Goal: Use online tool/utility: Use online tool/utility

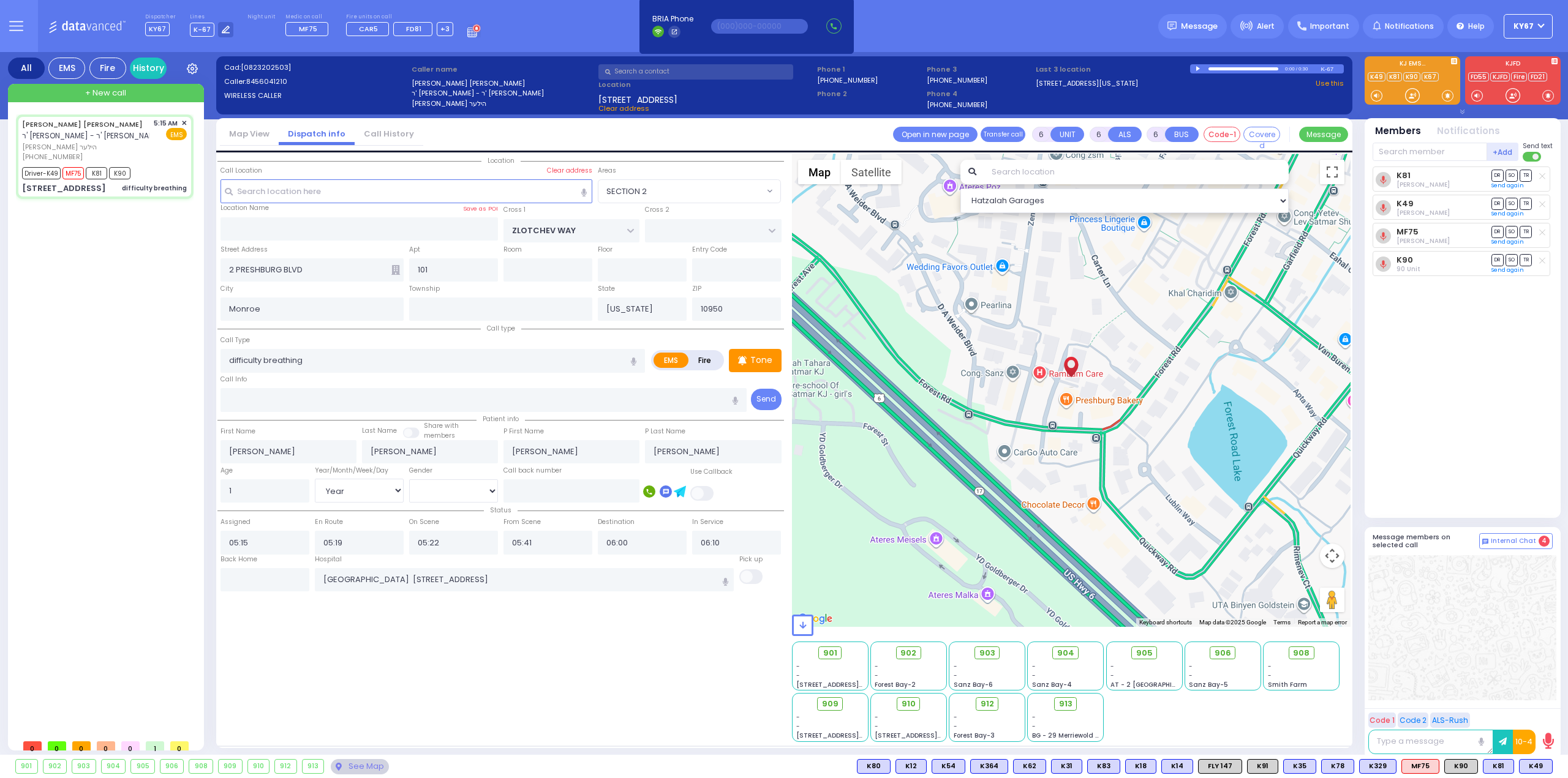
select select "SECTION 2"
select select "Year"
select select "[DEMOGRAPHIC_DATA]"
click at [355, 762] on div "See Map" at bounding box center [360, 767] width 58 height 15
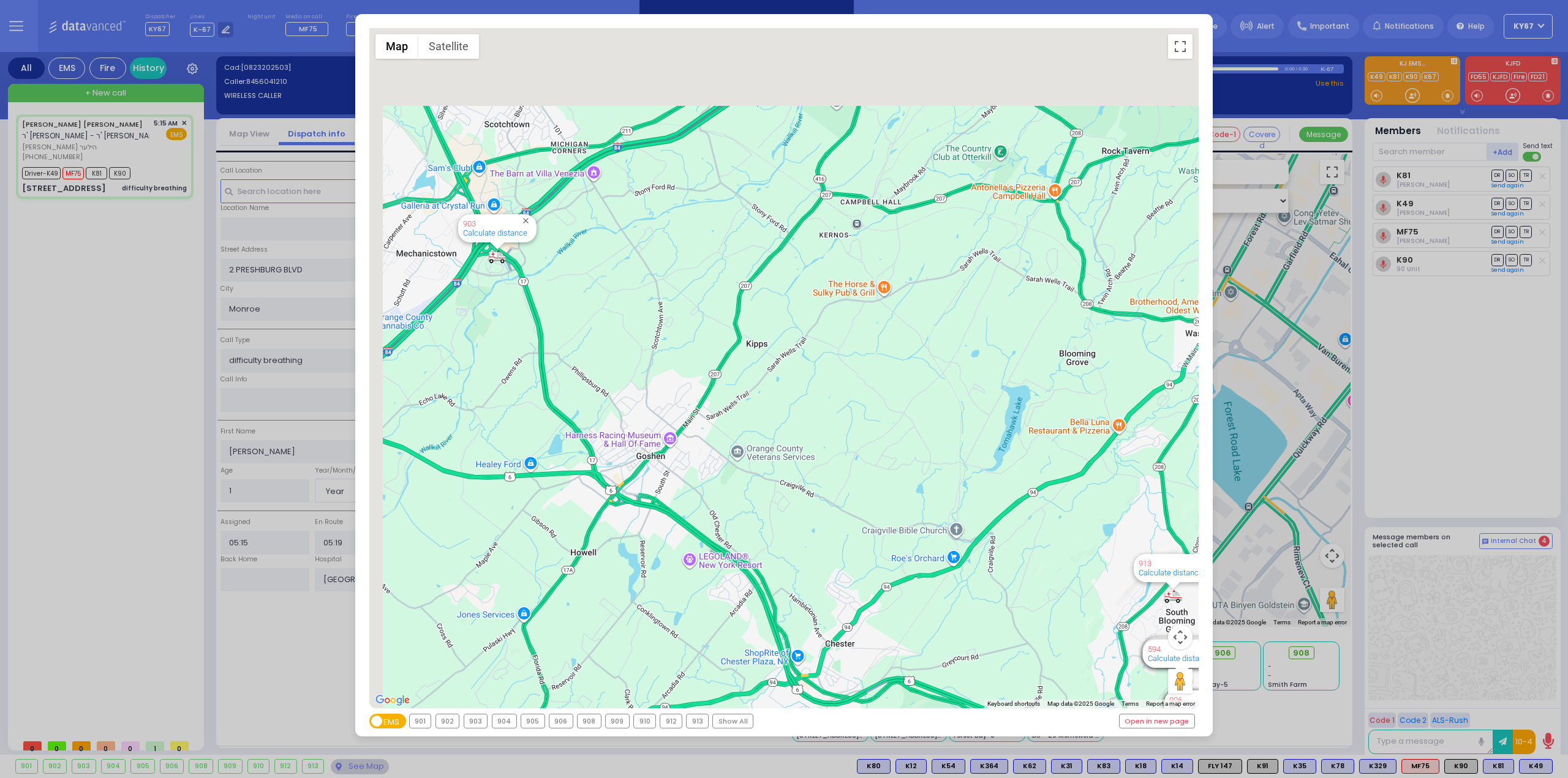
drag, startPoint x: 505, startPoint y: 280, endPoint x: 603, endPoint y: 448, distance: 194.5
click at [603, 448] on div "594 Calculate distance 595 Calculate distance 596 Calculate distance 901 Calcul…" at bounding box center [784, 368] width 830 height 680
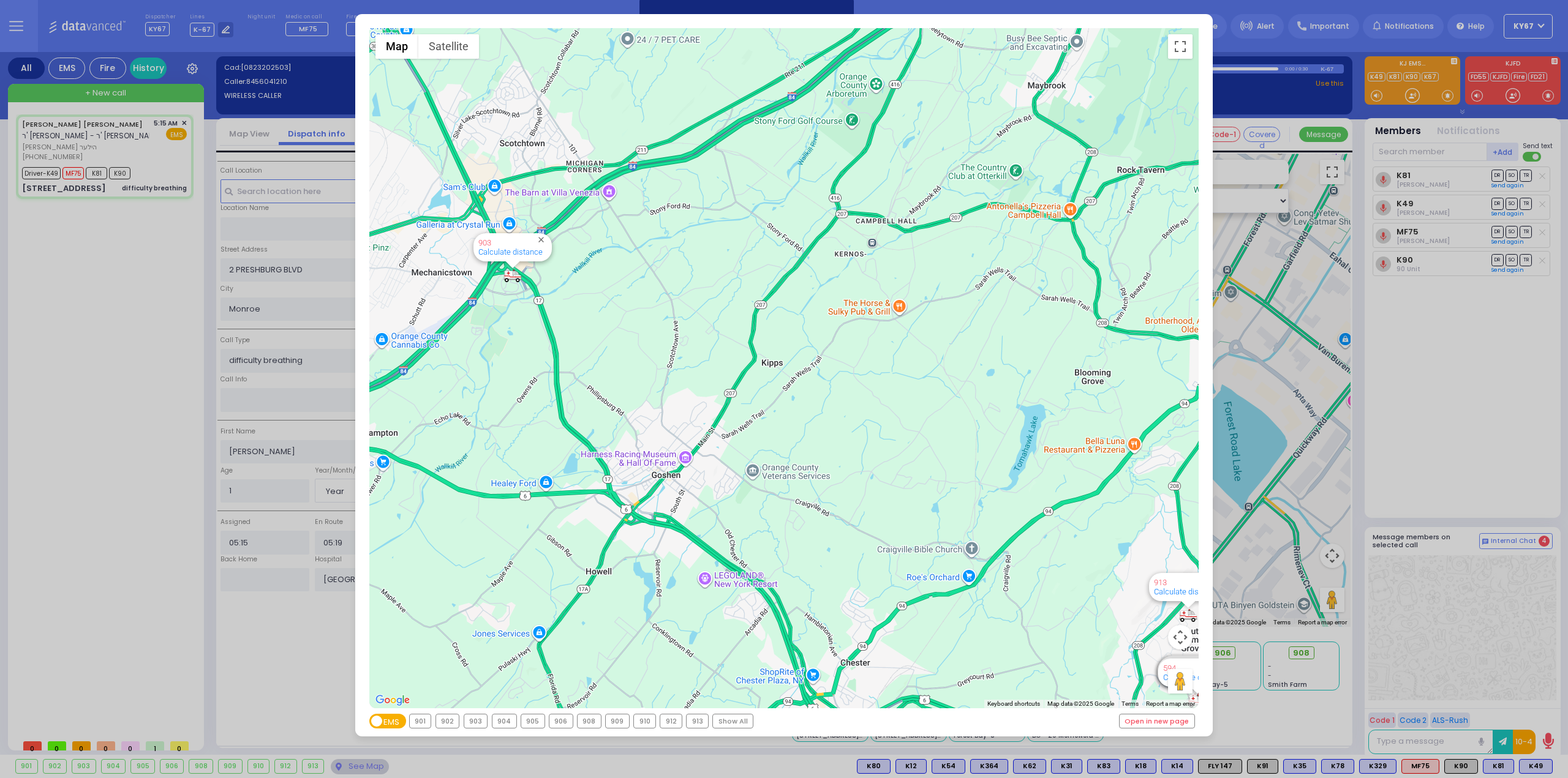
click at [101, 286] on div "← Move left → Move right ↑ Move up ↓ Move down + Zoom in - Zoom out Home Jump l…" at bounding box center [784, 389] width 1568 height 778
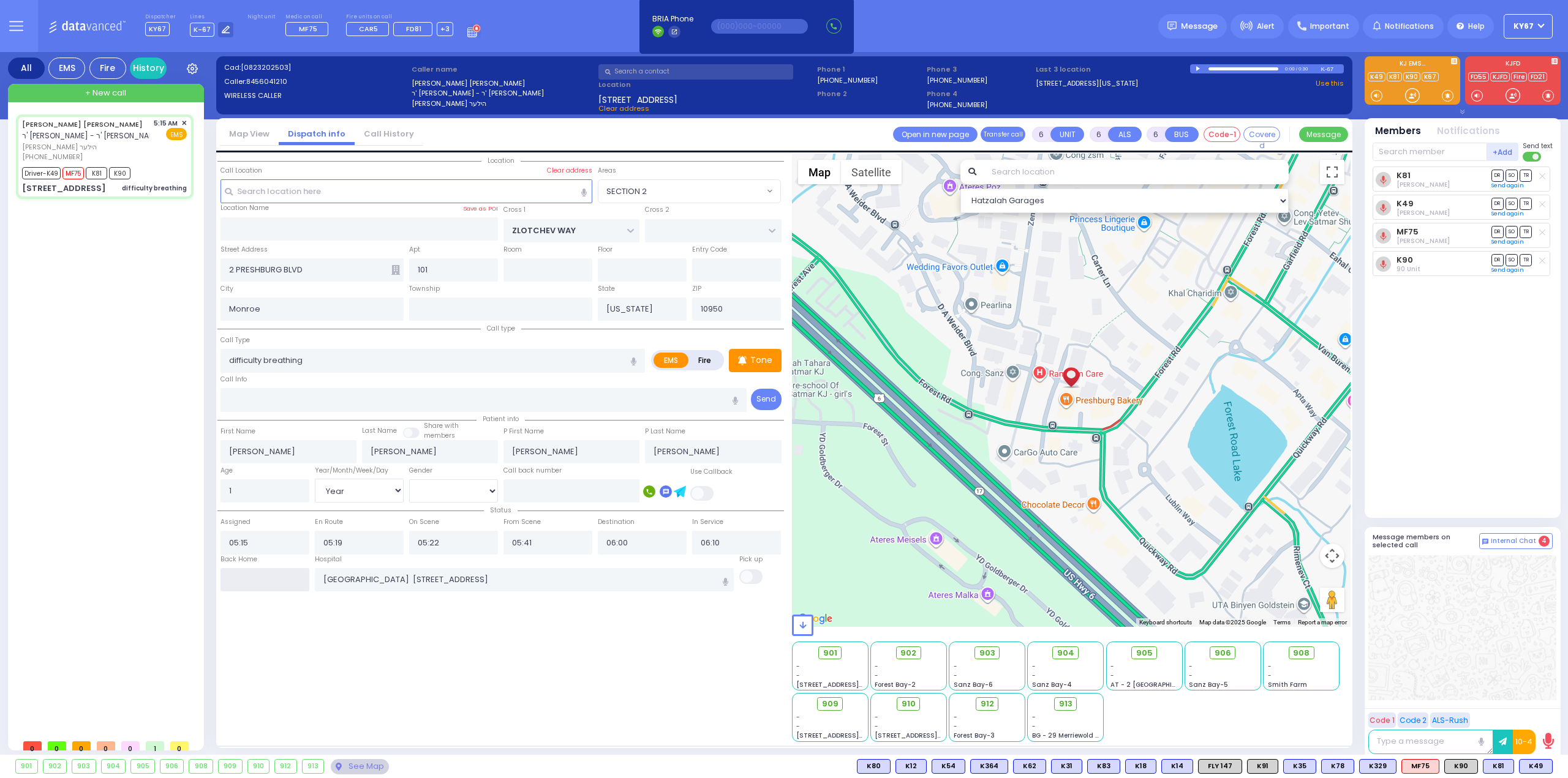
click at [240, 570] on input "text" at bounding box center [265, 579] width 89 height 23
click at [987, 650] on span "903" at bounding box center [991, 654] width 16 height 13
select select
radio input "true"
select select "Year"
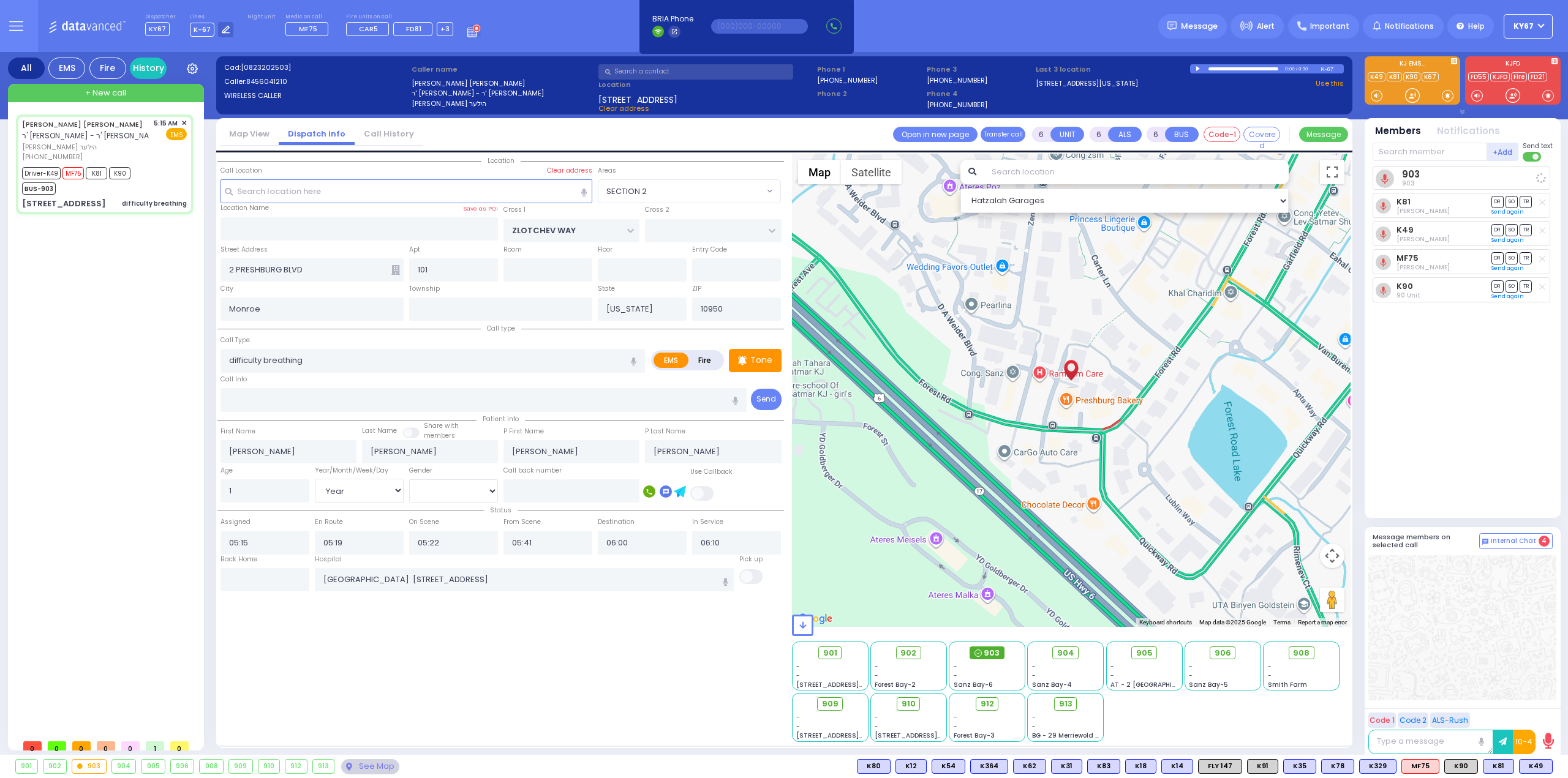
select select "[DEMOGRAPHIC_DATA]"
select select "Hatzalah Garages"
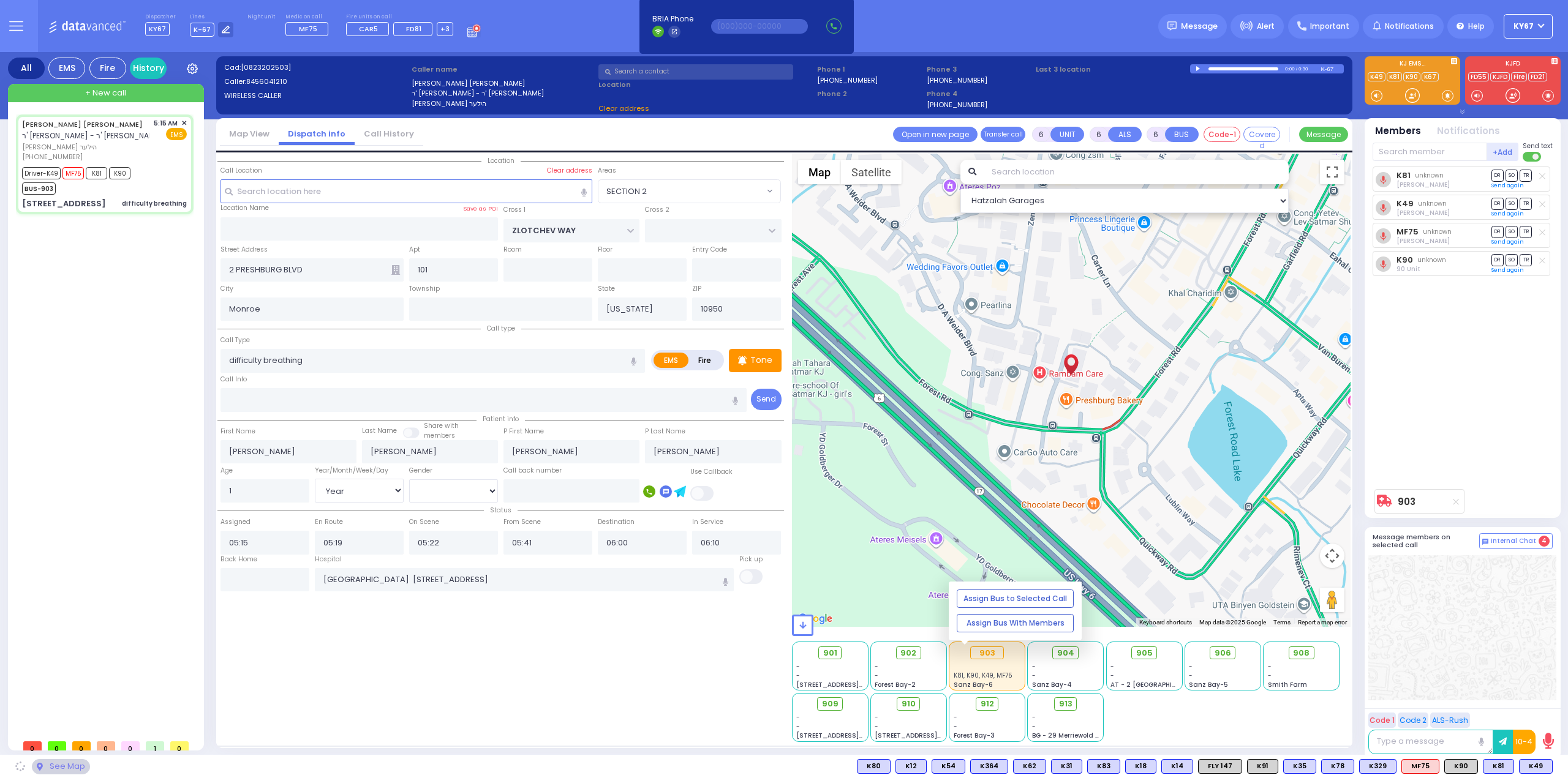
select select "SECTION 2"
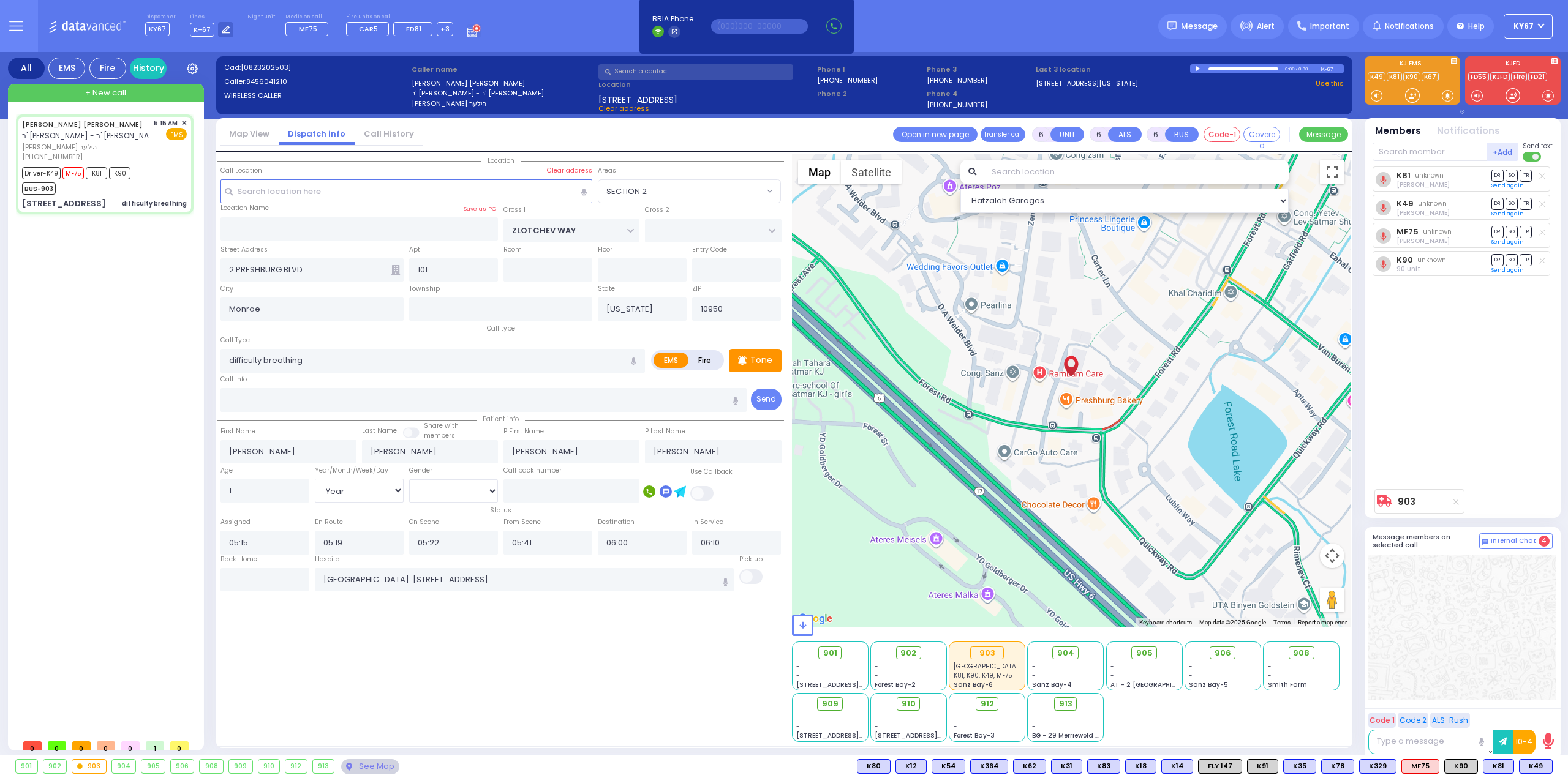
click at [679, 634] on div "Location All areas" at bounding box center [500, 448] width 566 height 589
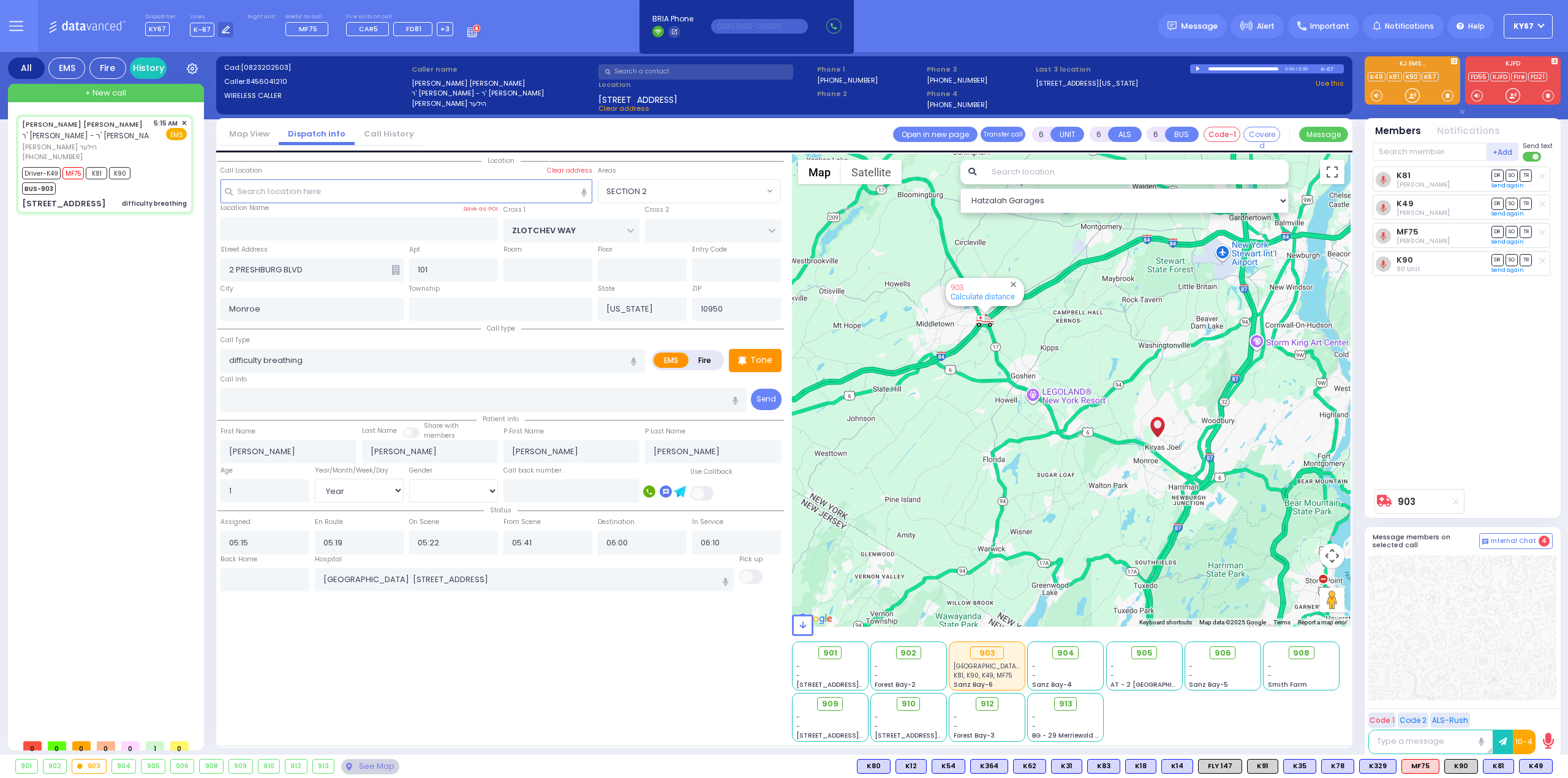
drag, startPoint x: 740, startPoint y: 599, endPoint x: 733, endPoint y: 600, distance: 7.1
click at [738, 599] on div "Location All areas" at bounding box center [500, 448] width 566 height 589
select select
radio input "true"
select select "Year"
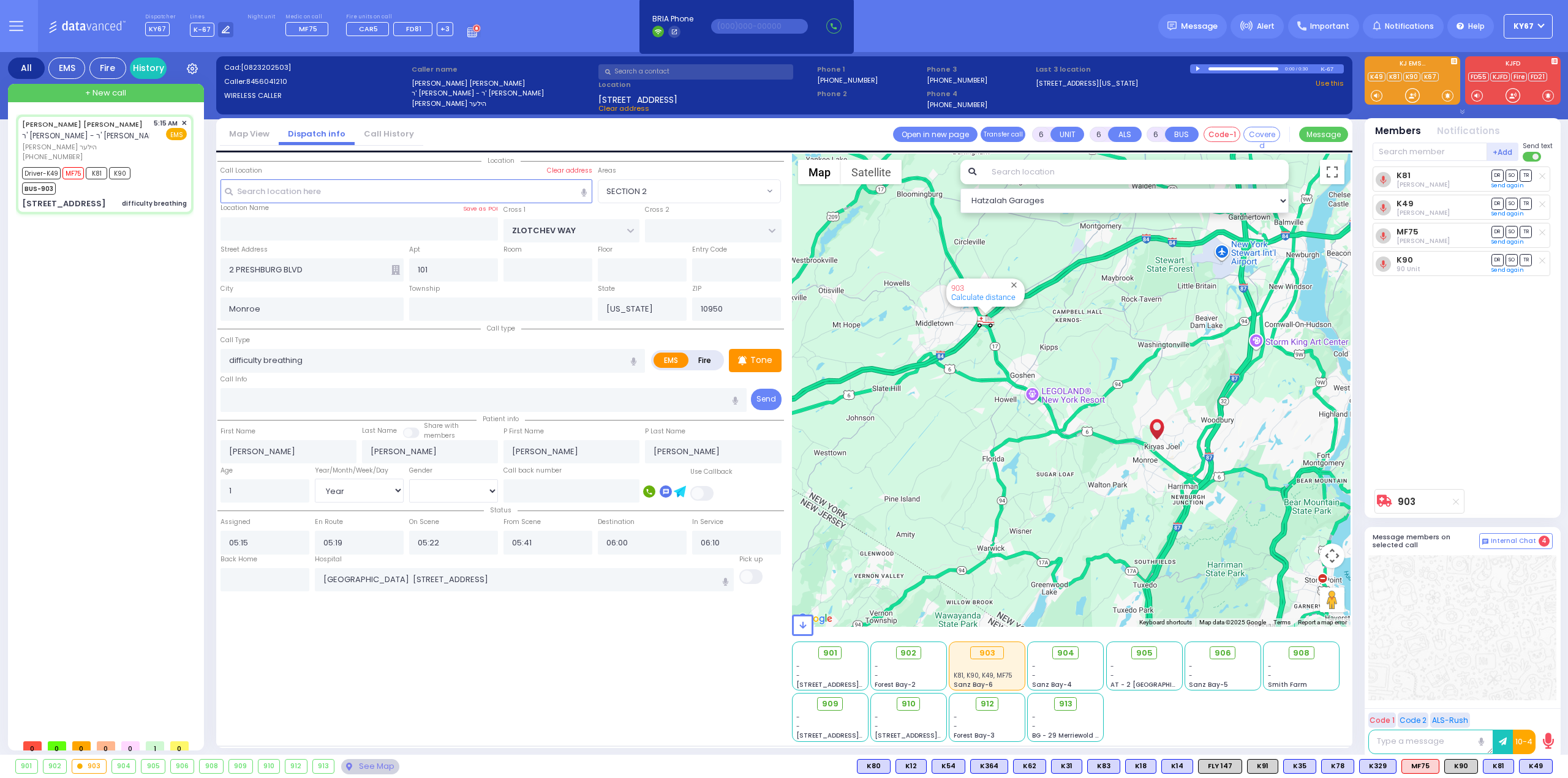
select select "[DEMOGRAPHIC_DATA]"
select select "Hatzalah Garages"
select select
radio input "true"
select select "Year"
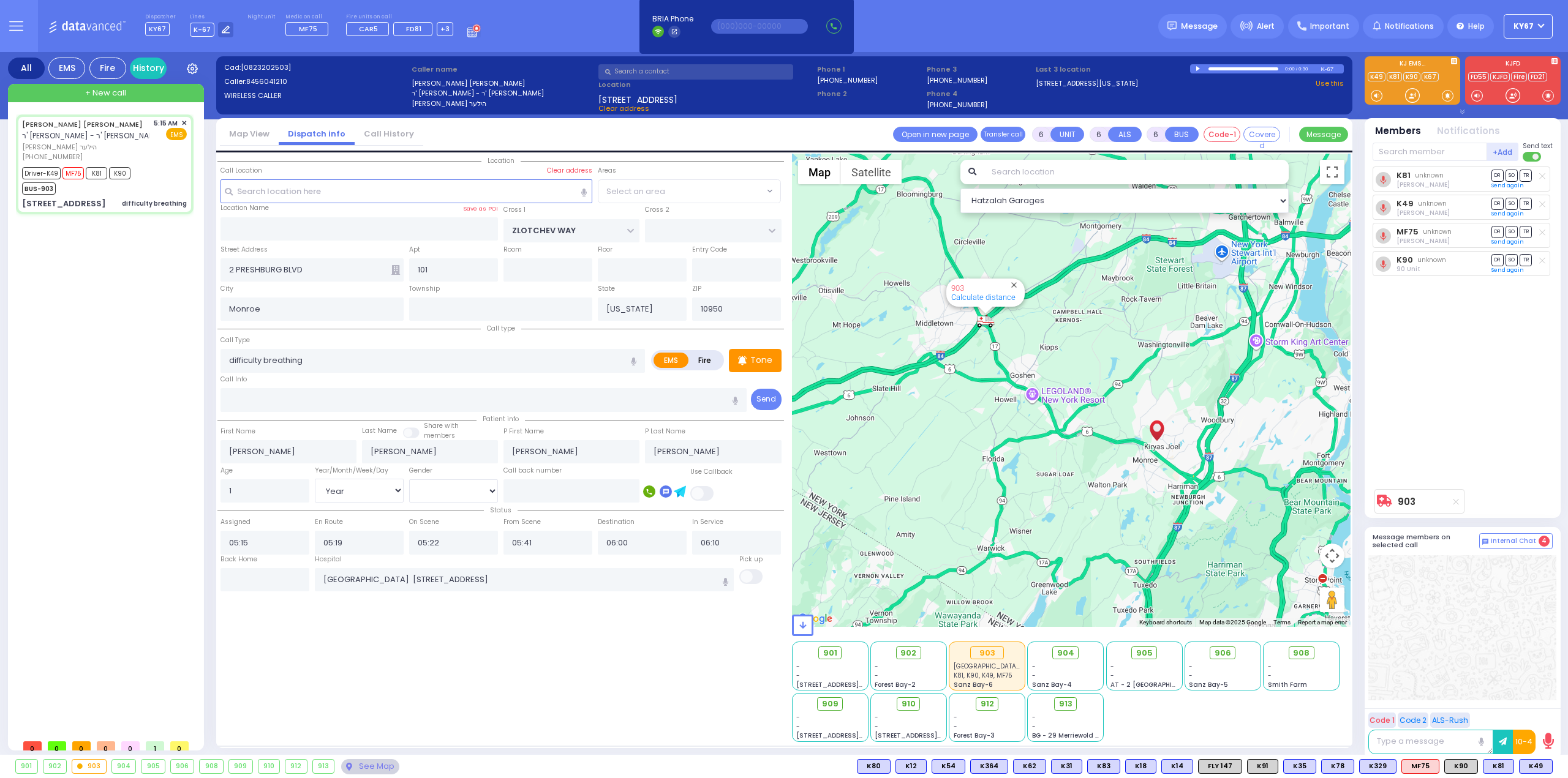
select select "[DEMOGRAPHIC_DATA]"
select select "Hatzalah Garages"
select select "SECTION 2"
select select
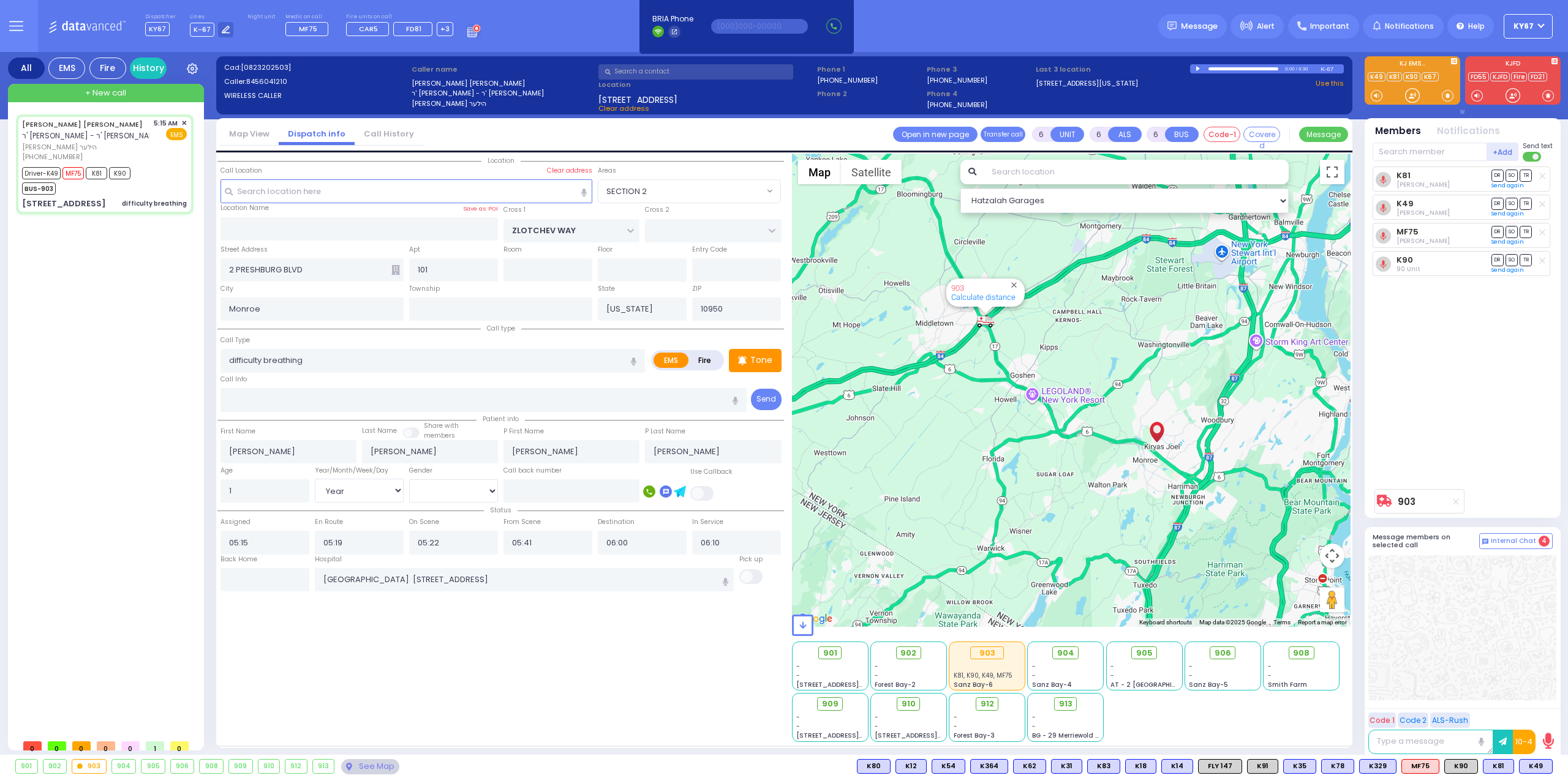
radio input "true"
select select "Year"
select select "[DEMOGRAPHIC_DATA]"
select select "Hatzalah Garages"
select select "SECTION 2"
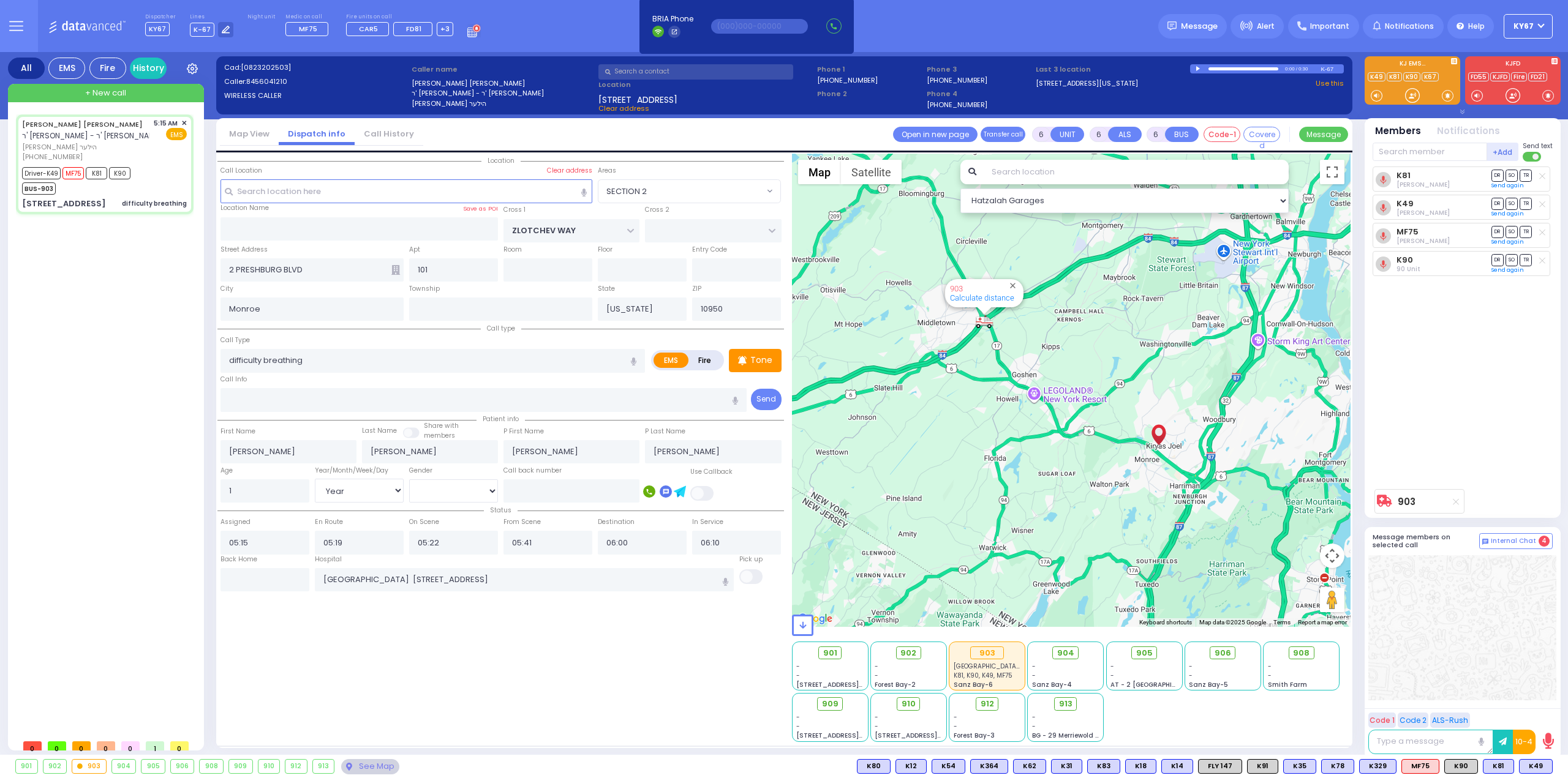
select select
radio input "true"
select select "Year"
select select "[DEMOGRAPHIC_DATA]"
select select "Hatzalah Garages"
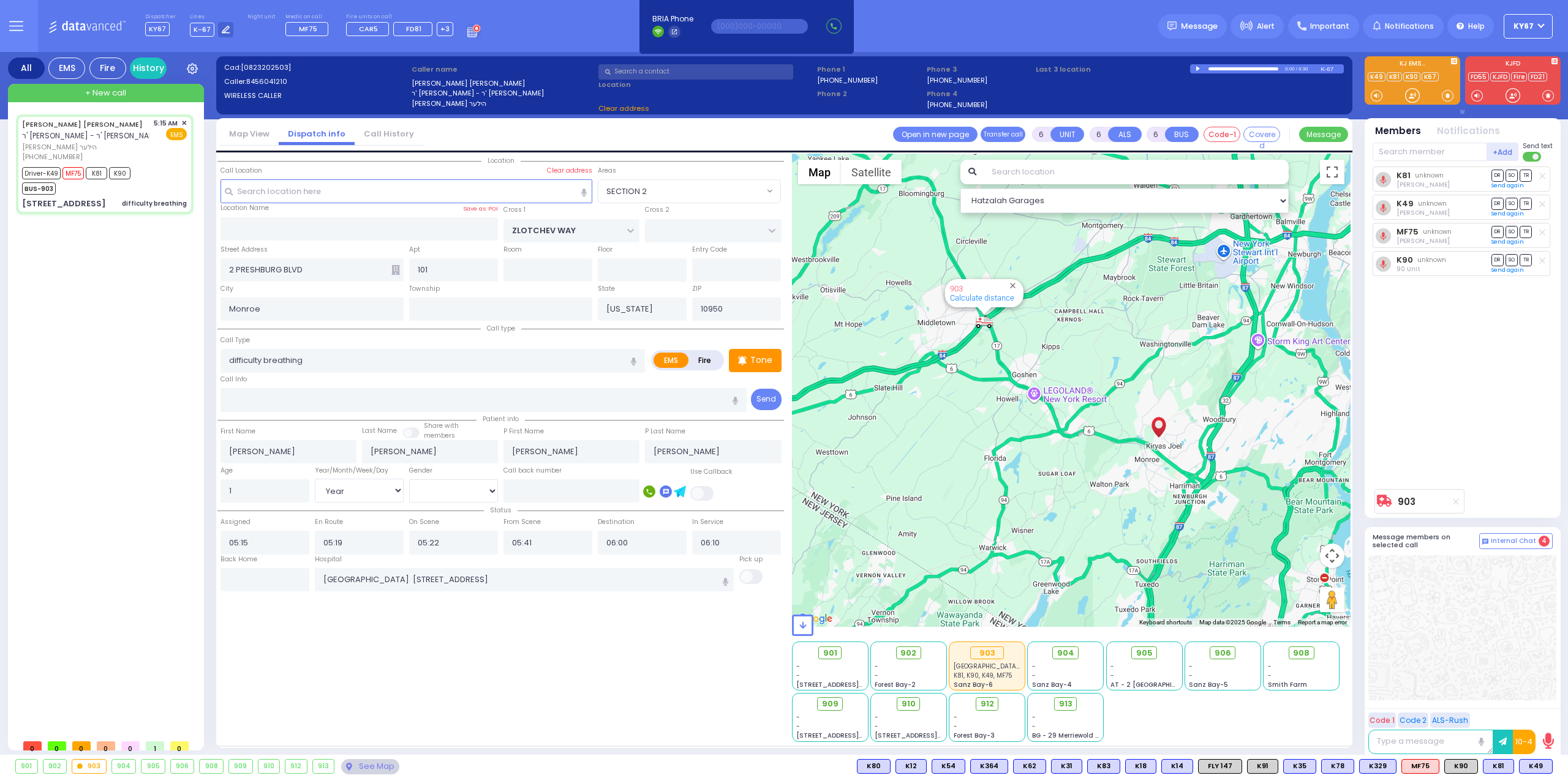
select select "SECTION 2"
select select
radio input "true"
select select "Year"
select select "[DEMOGRAPHIC_DATA]"
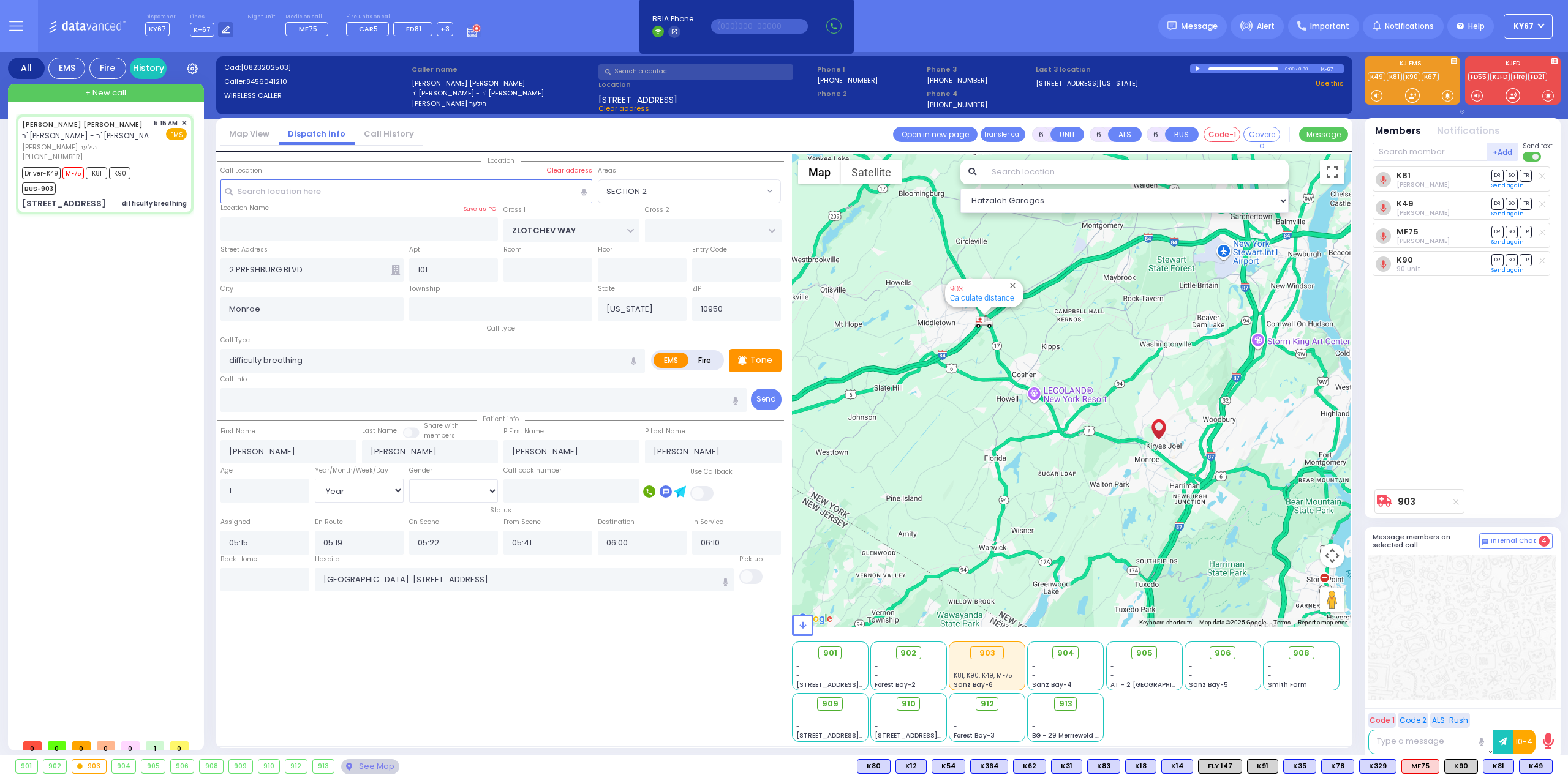
select select "Hatzalah Garages"
select select "SECTION 2"
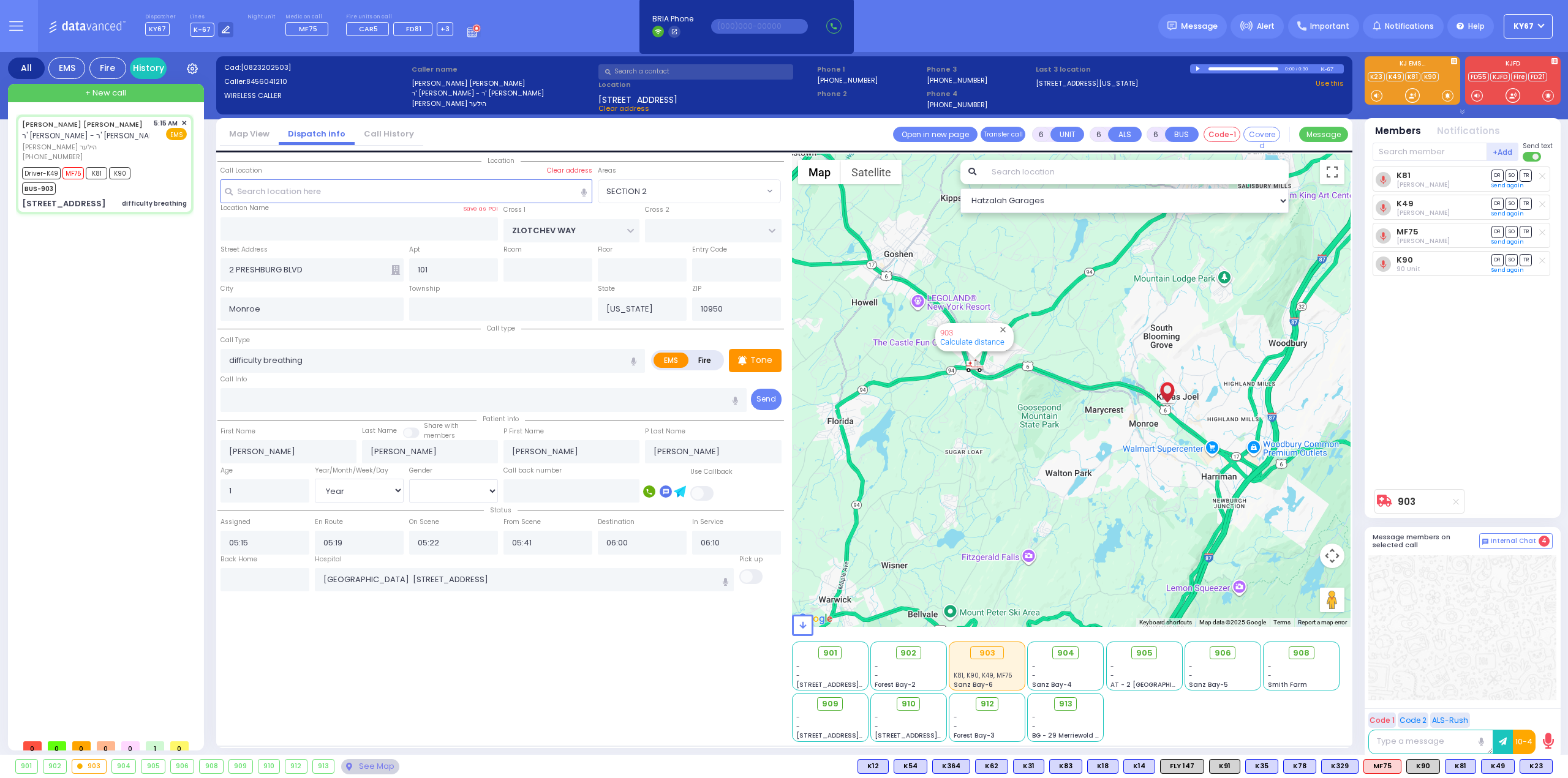
select select
radio input "true"
select select "Year"
select select "[DEMOGRAPHIC_DATA]"
select select "Hatzalah Garages"
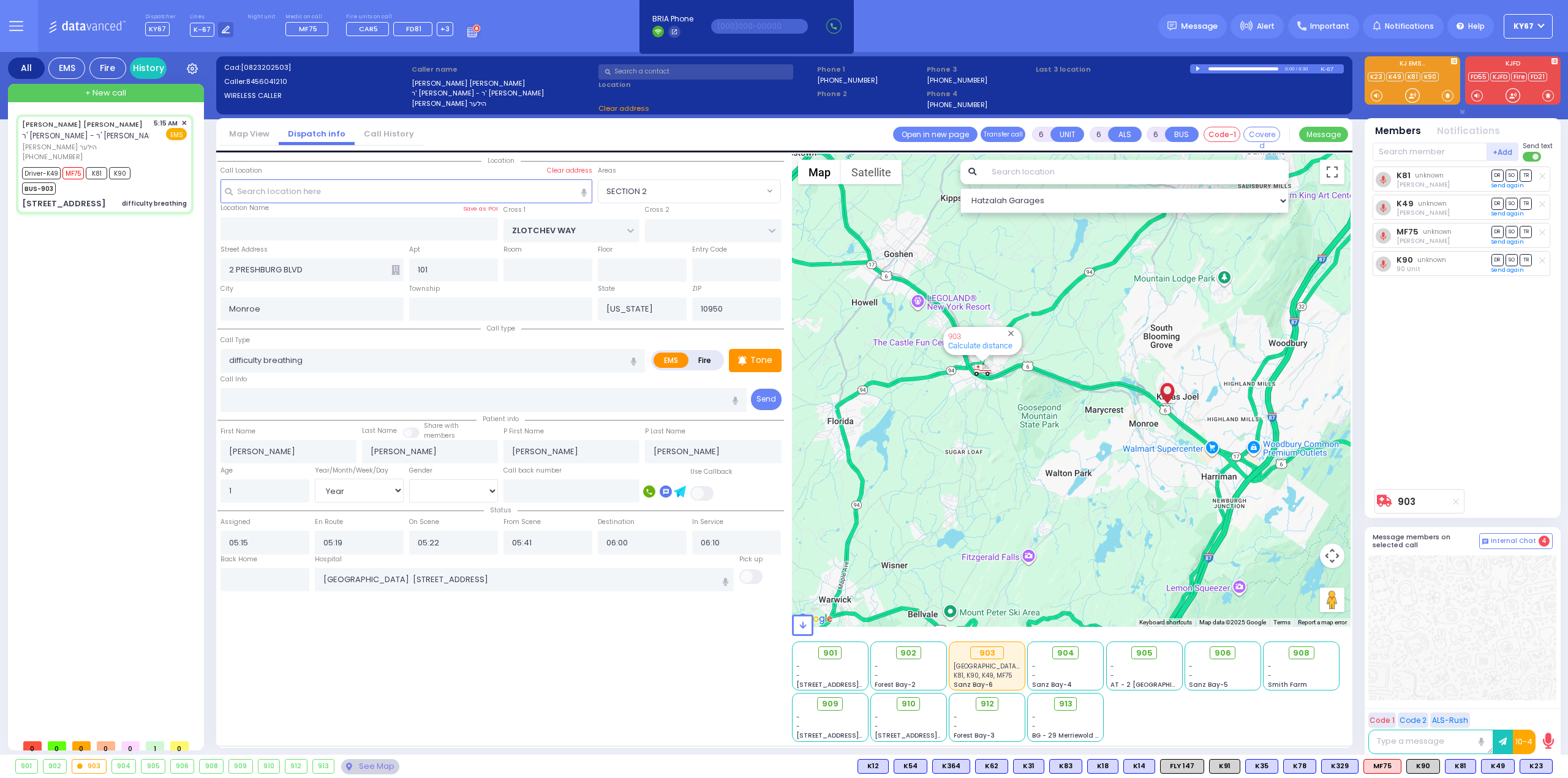
select select
radio input "true"
select select "Year"
select select "[DEMOGRAPHIC_DATA]"
select select "Hatzalah Garages"
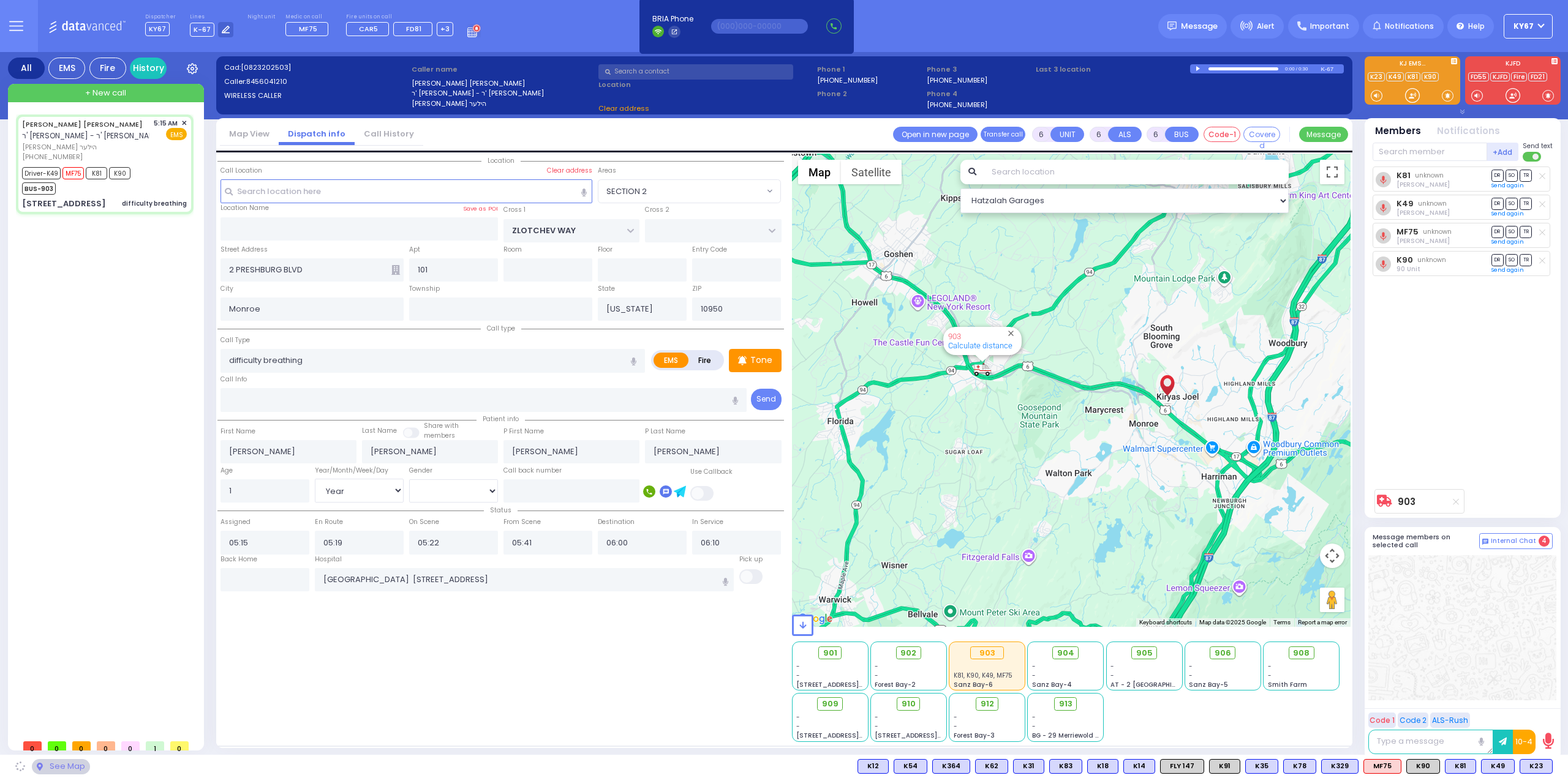
select select "SECTION 2"
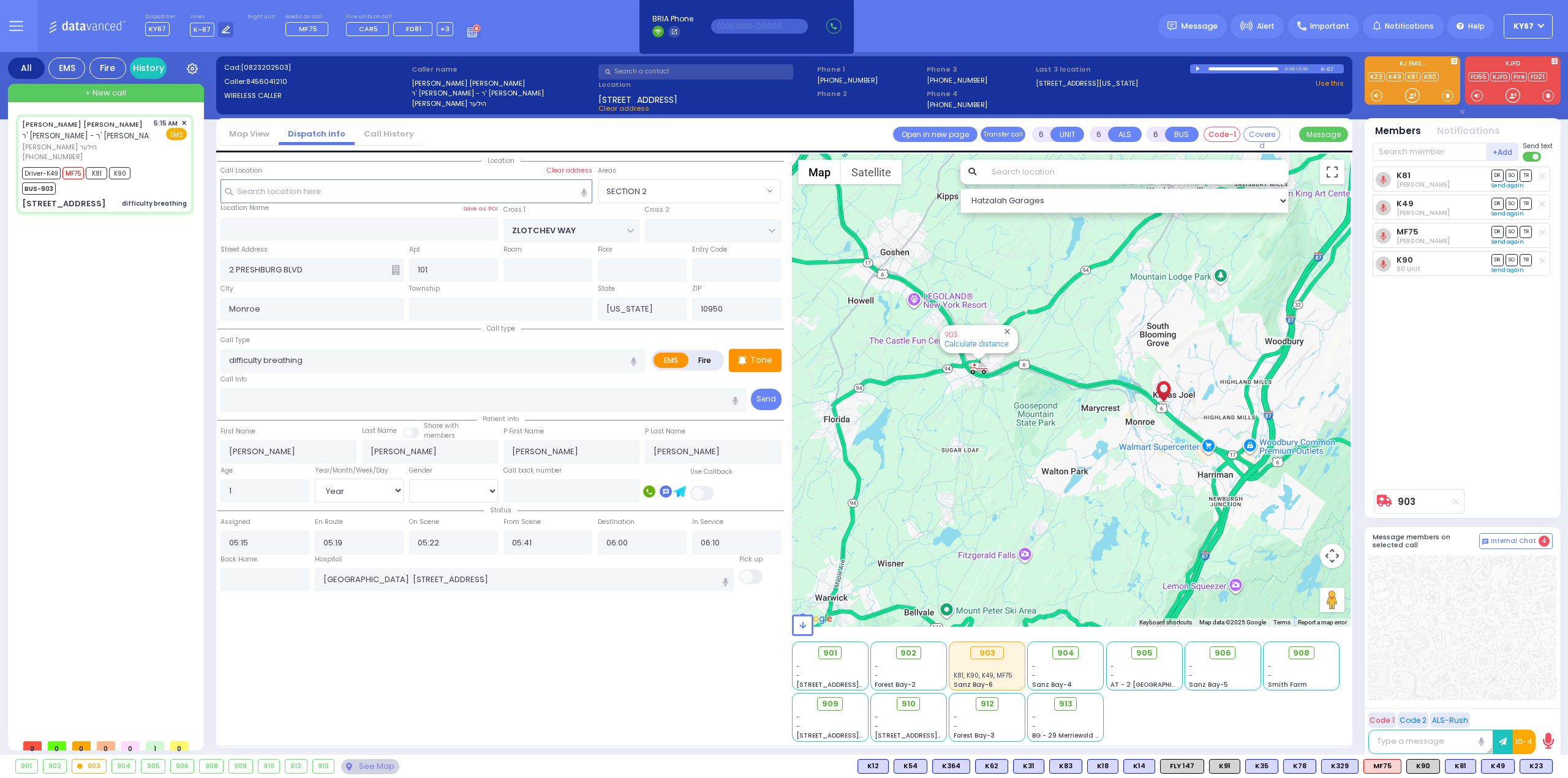
select select
radio input "true"
select select "Year"
select select "[DEMOGRAPHIC_DATA]"
select select "Hatzalah Garages"
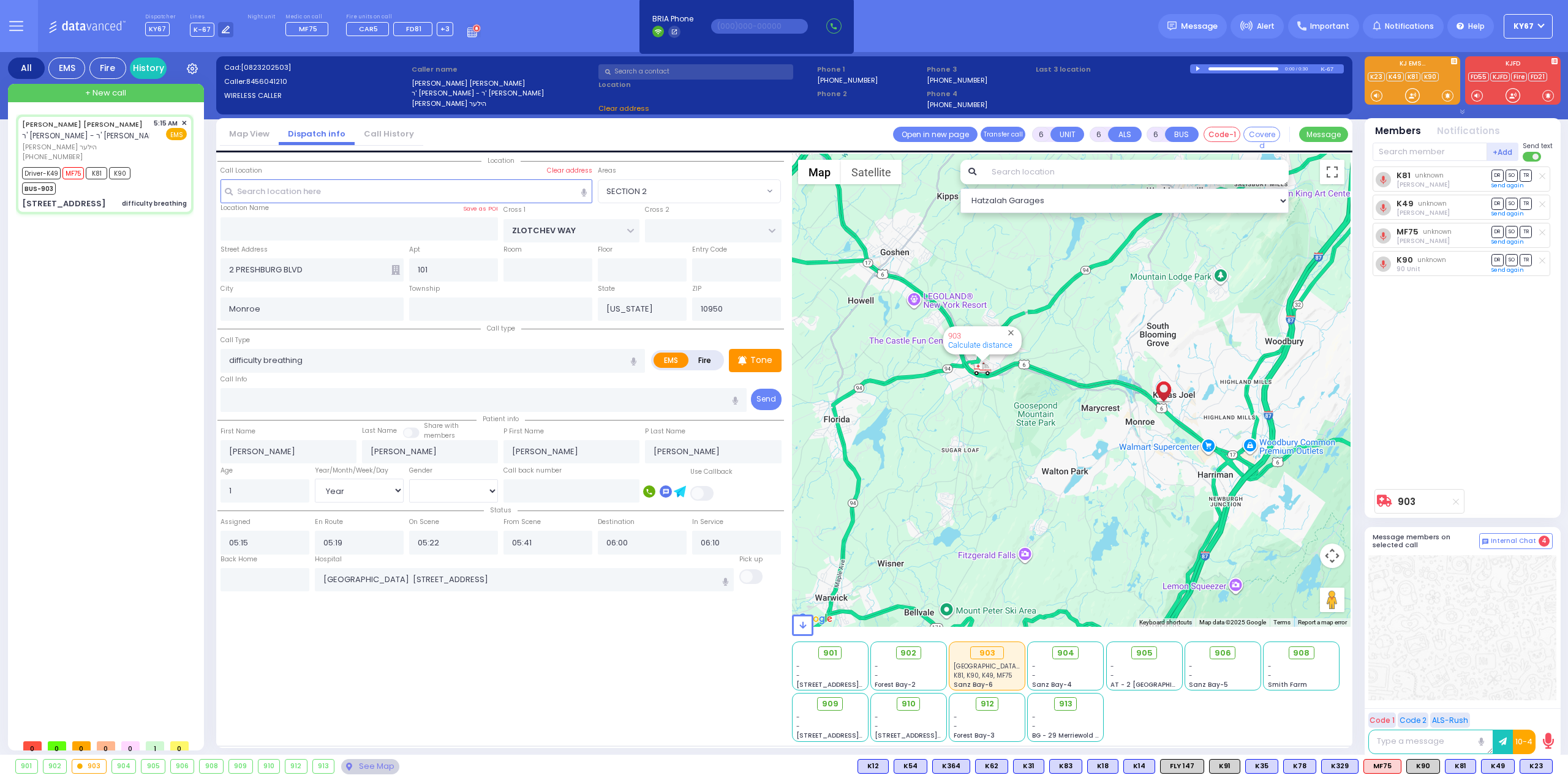
select select "SECTION 2"
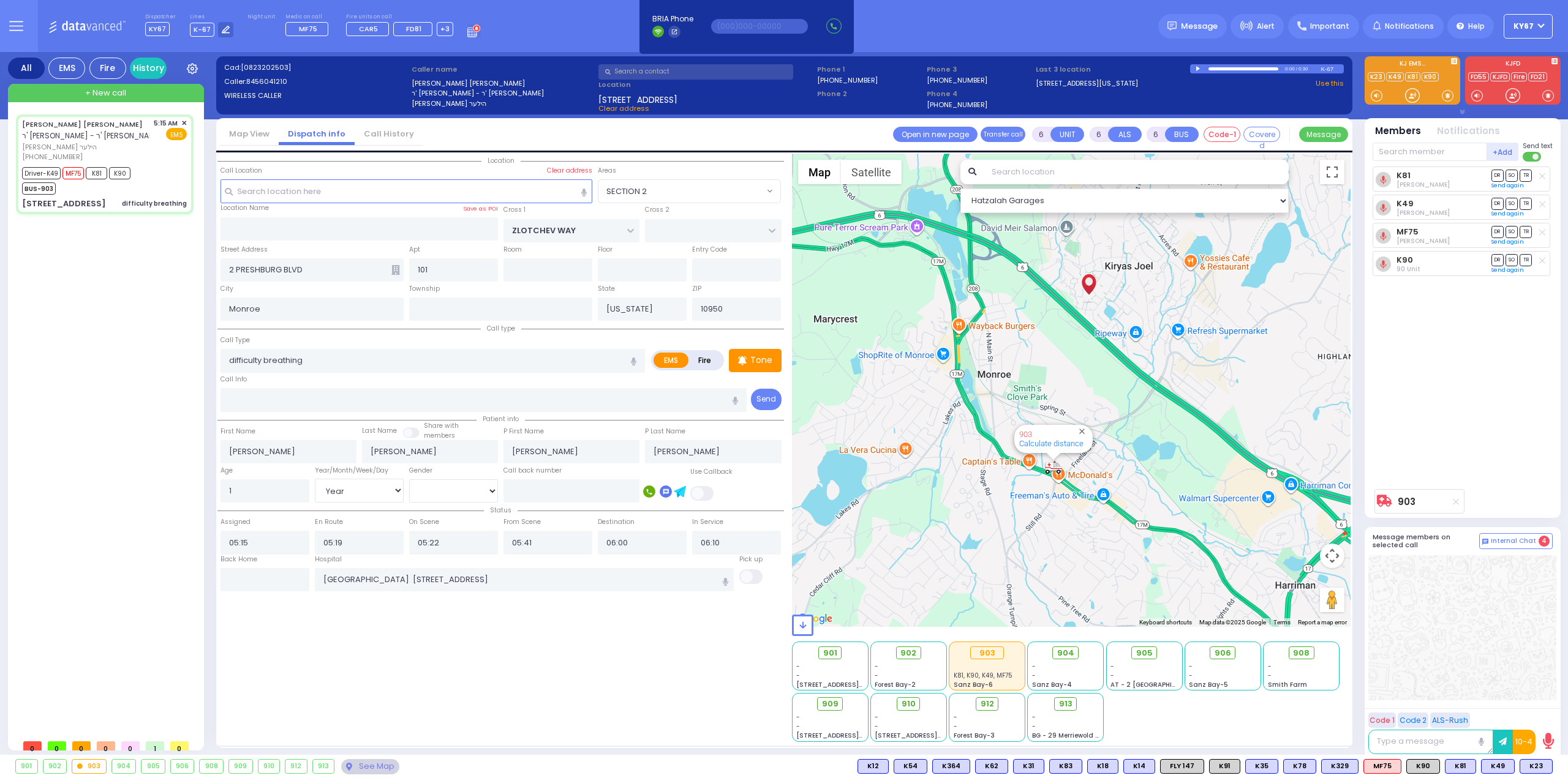
select select
radio input "true"
select select "Year"
select select "[DEMOGRAPHIC_DATA]"
select select "Hatzalah Garages"
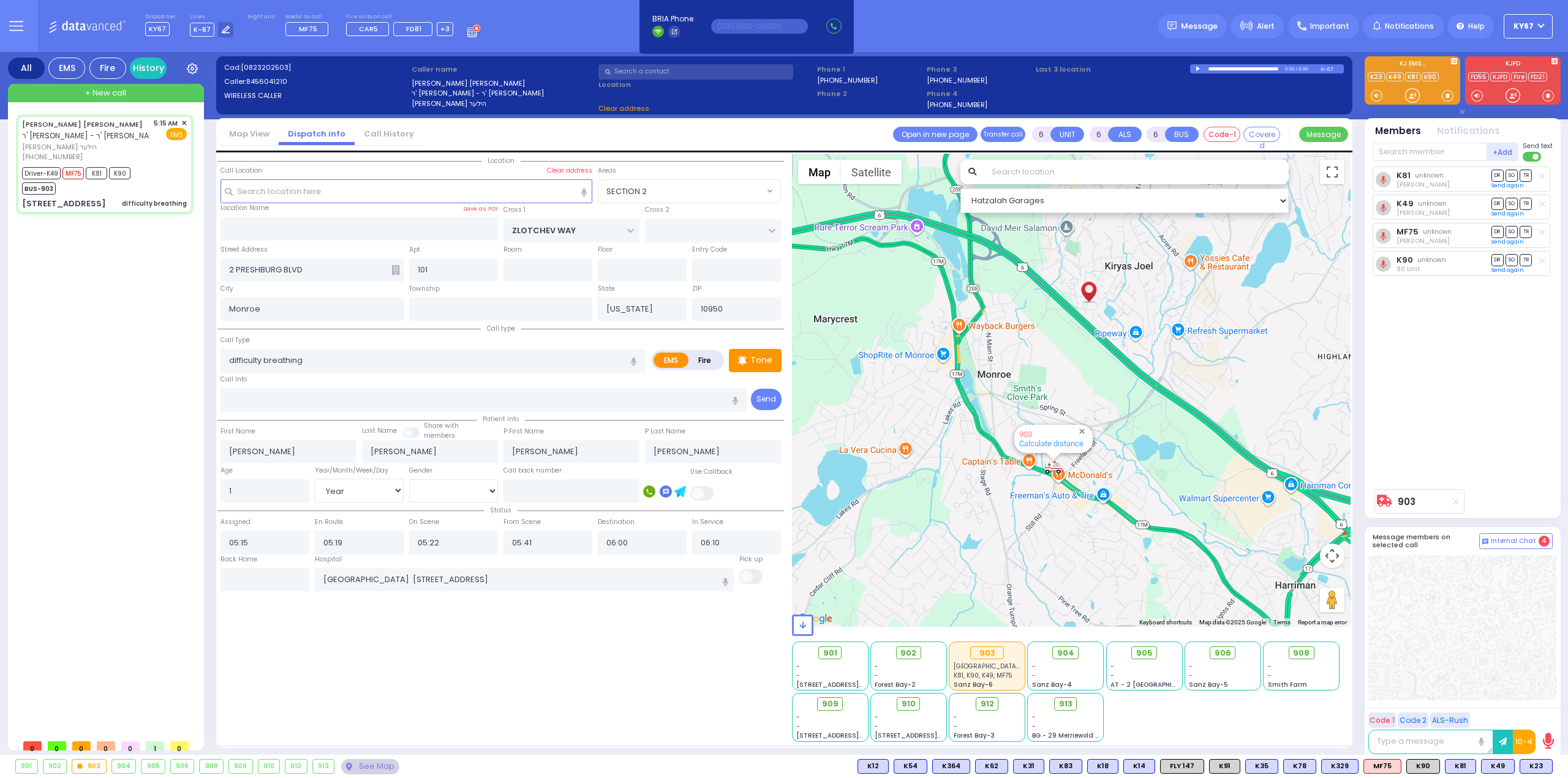
select select "SECTION 2"
select select
radio input "true"
select select "Year"
select select "[DEMOGRAPHIC_DATA]"
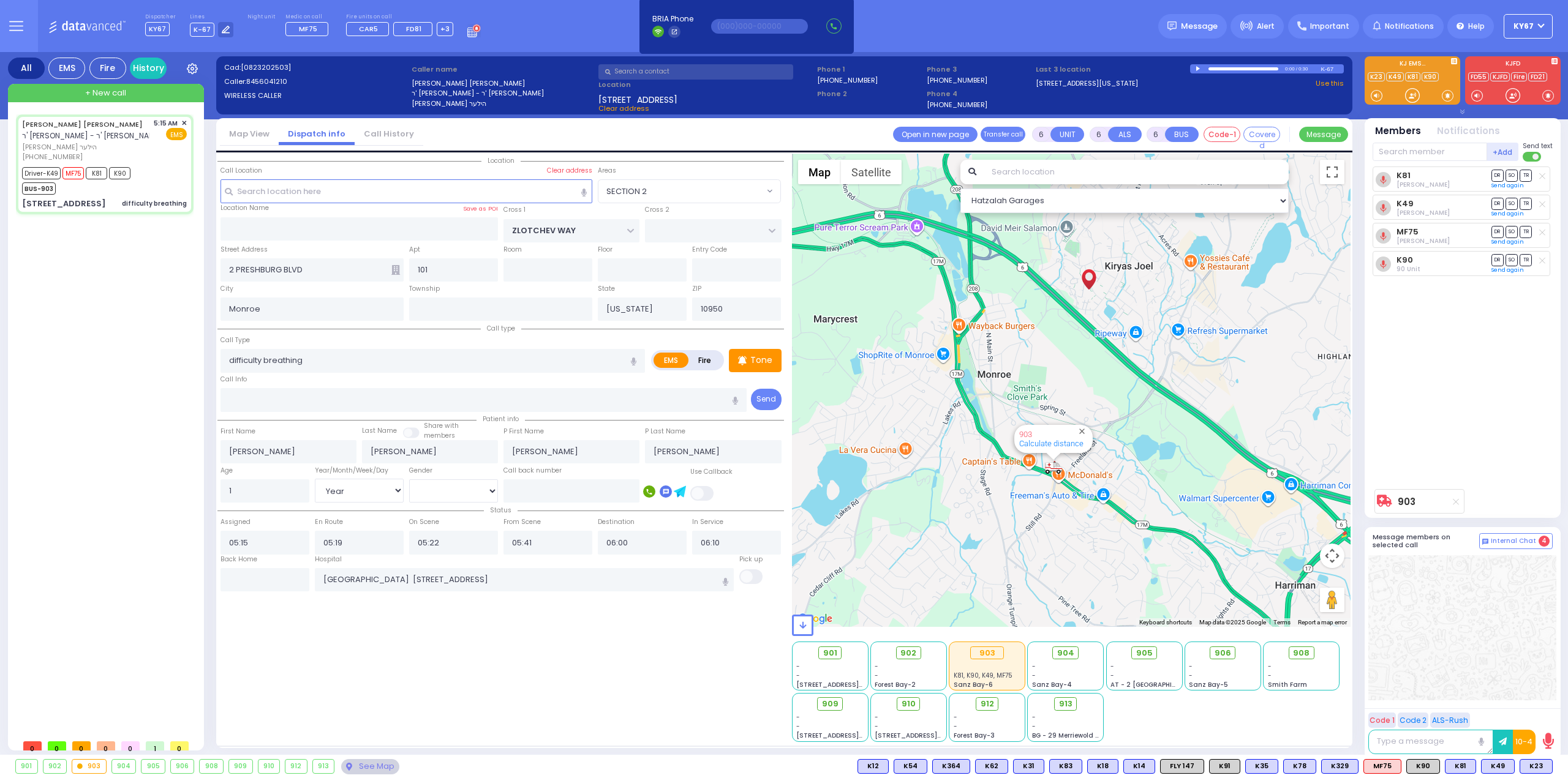
select select "Hatzalah Garages"
select select "SECTION 2"
select select
radio input "true"
select select "Year"
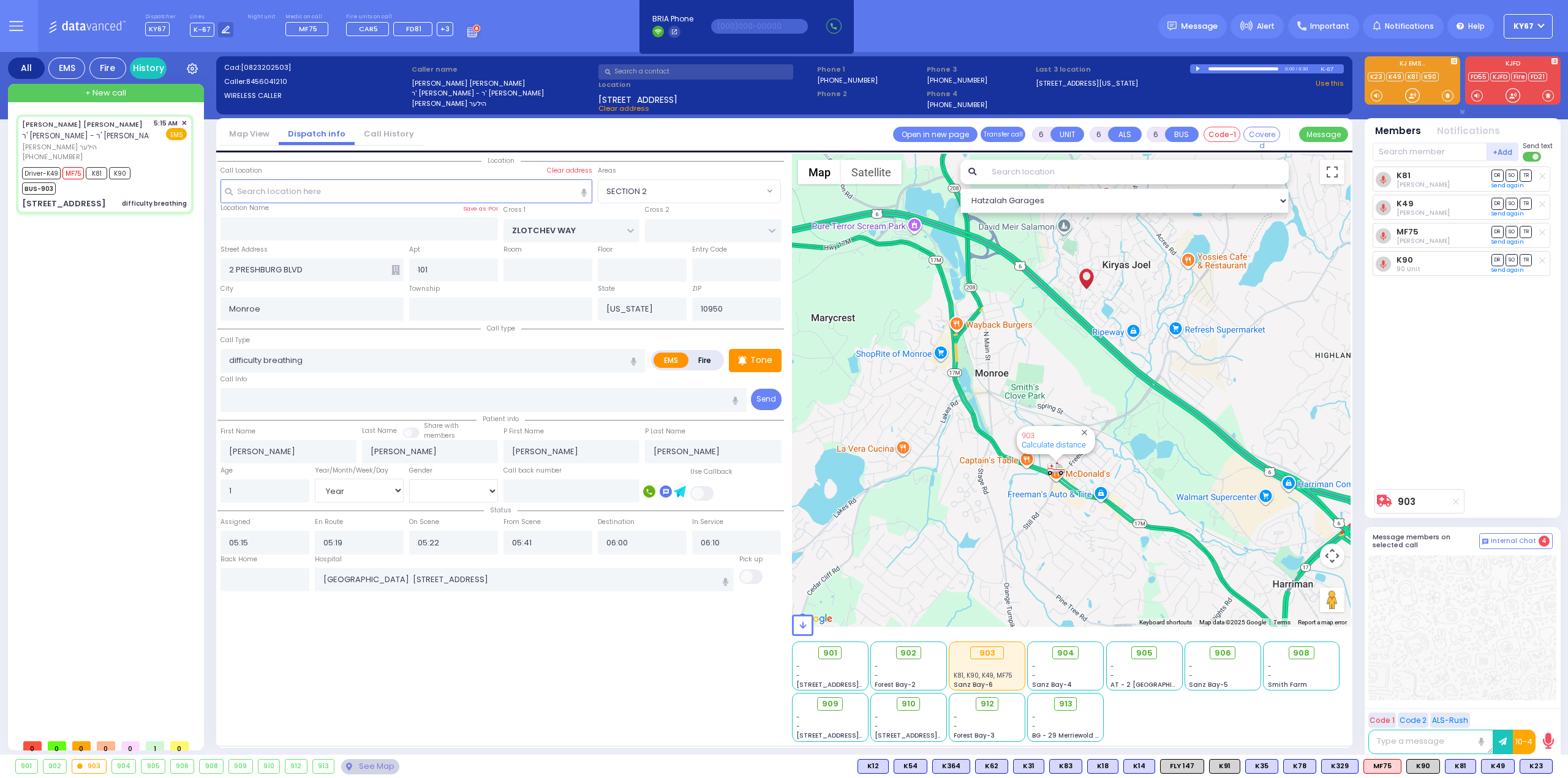
select select "[DEMOGRAPHIC_DATA]"
select select "Hatzalah Garages"
select select "SECTION 2"
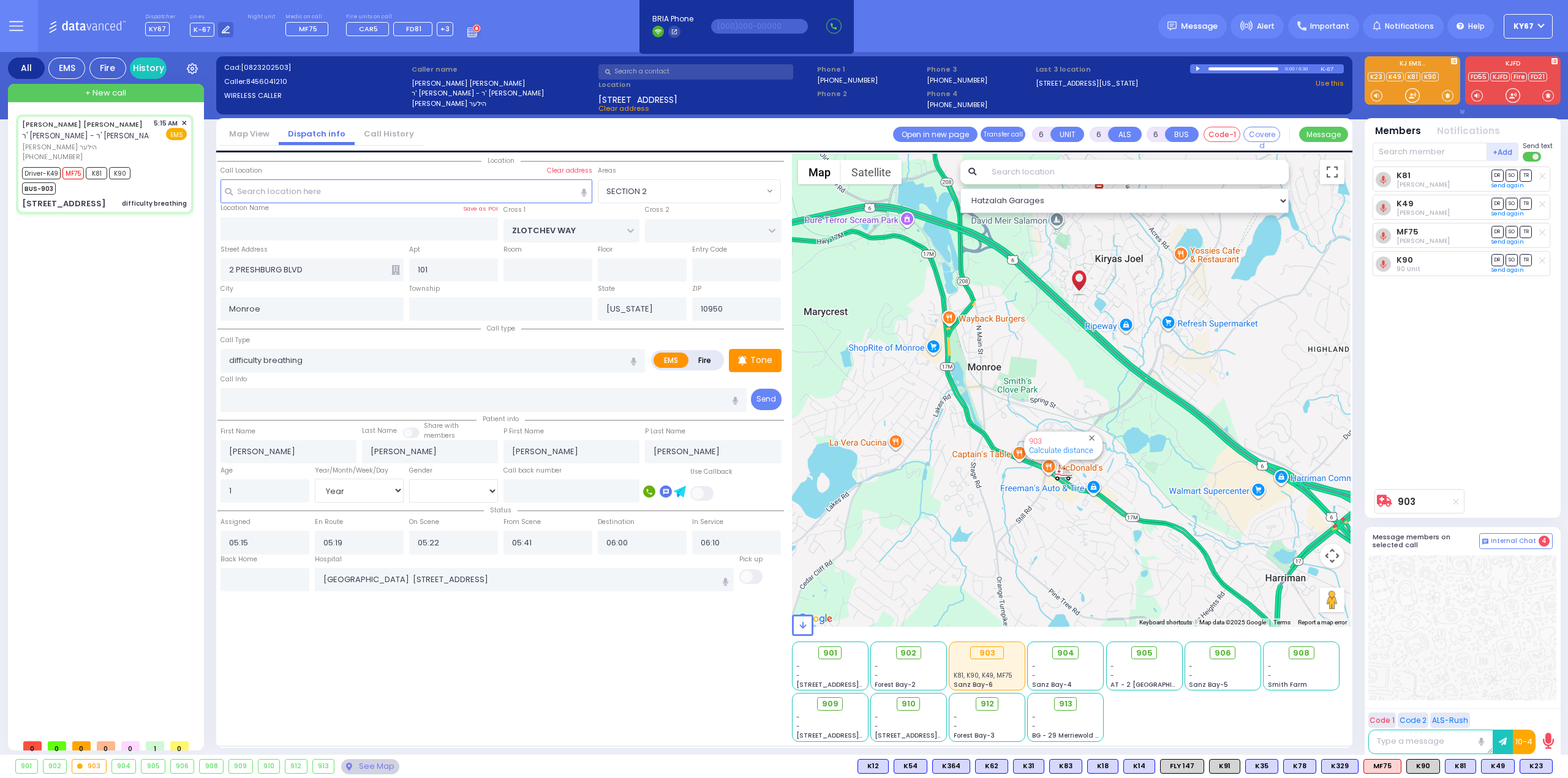
select select
radio input "true"
select select "Year"
select select "[DEMOGRAPHIC_DATA]"
select select "Hatzalah Garages"
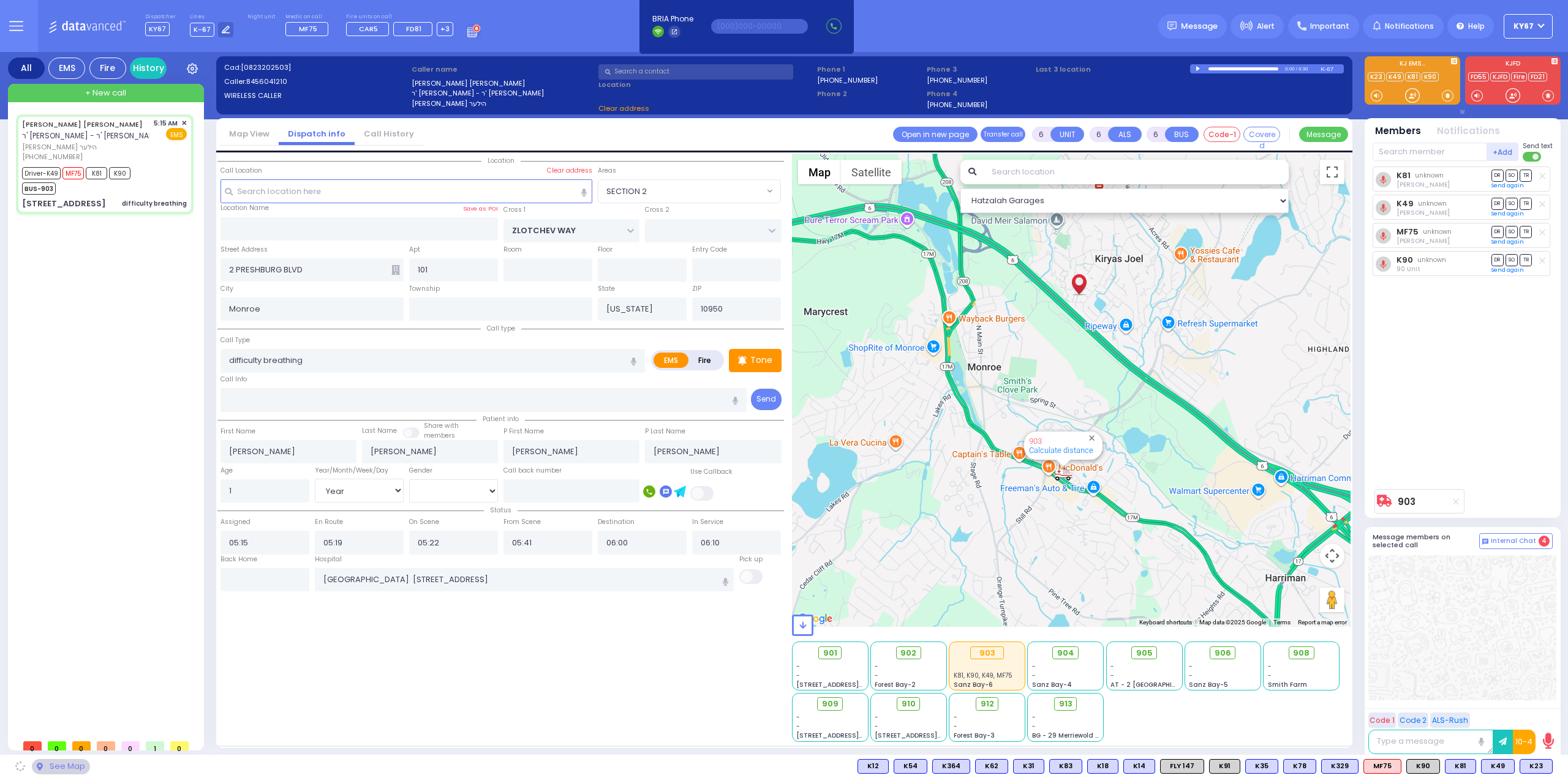
select select "SECTION 2"
select select
radio input "true"
select select "Year"
select select "[DEMOGRAPHIC_DATA]"
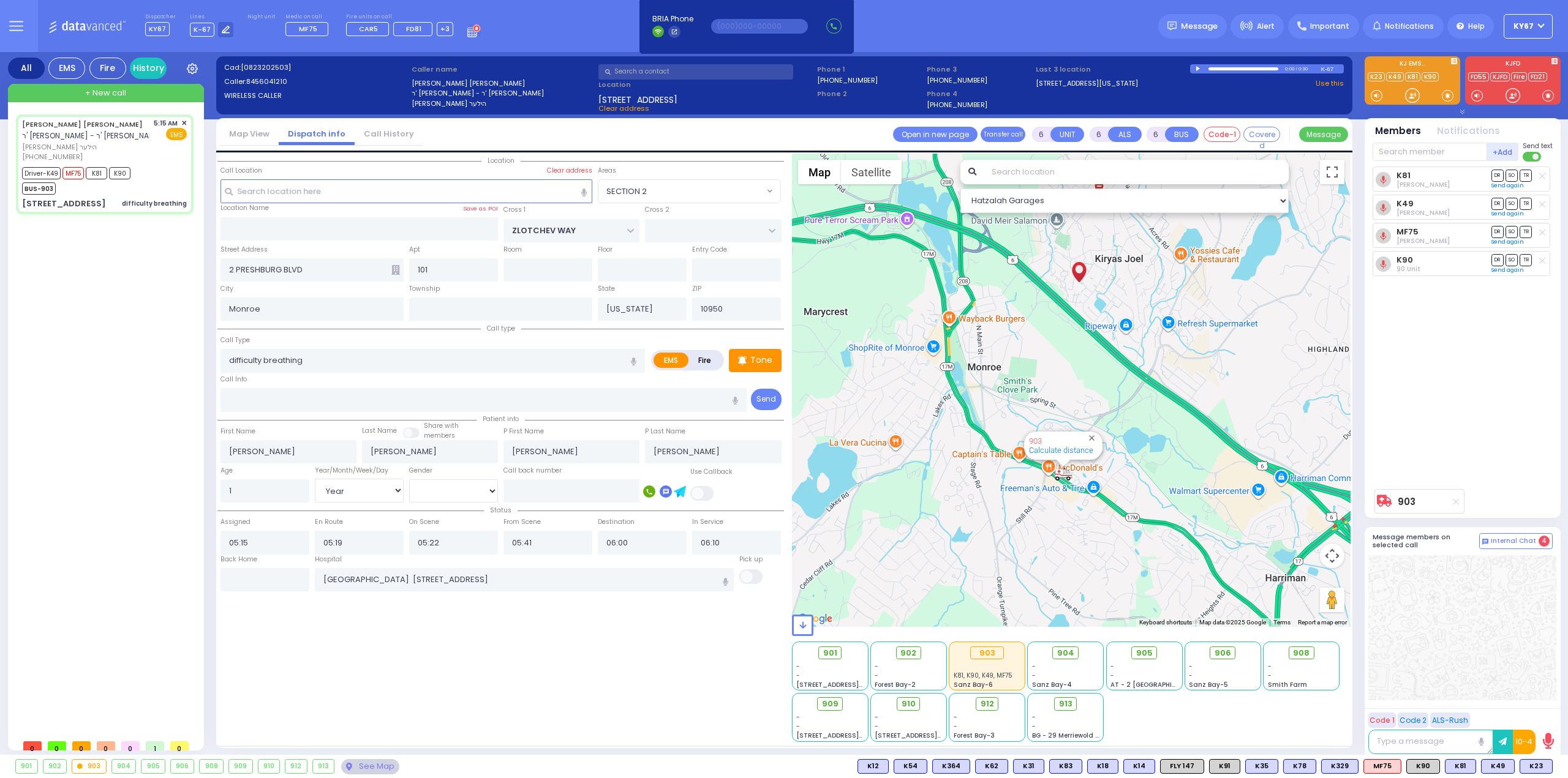
select select "Hatzalah Garages"
select select "SECTION 2"
select select
radio input "true"
select select "Year"
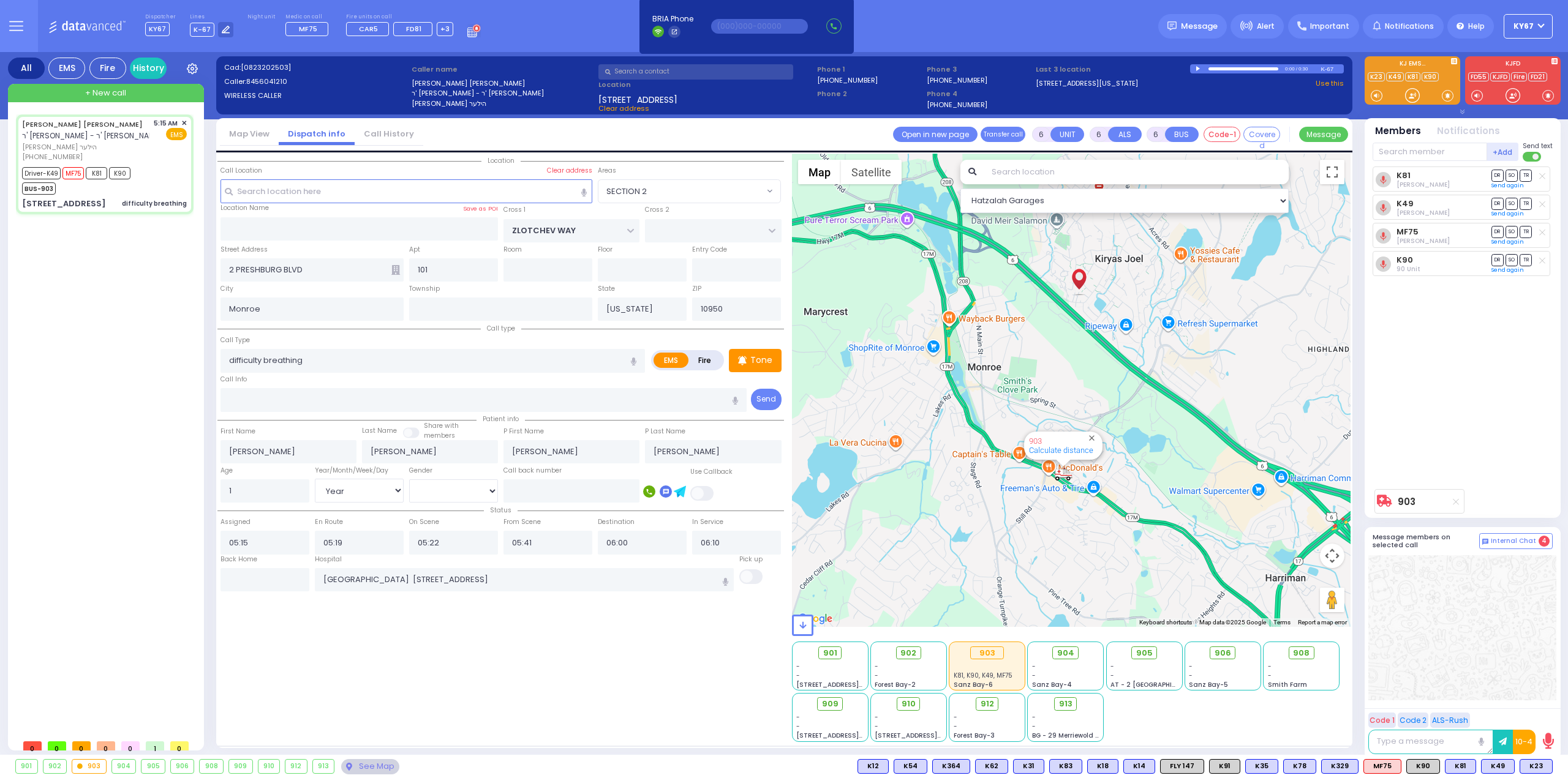
select select "[DEMOGRAPHIC_DATA]"
select select "Hatzalah Garages"
select select "SECTION 2"
